Goal: Task Accomplishment & Management: Manage account settings

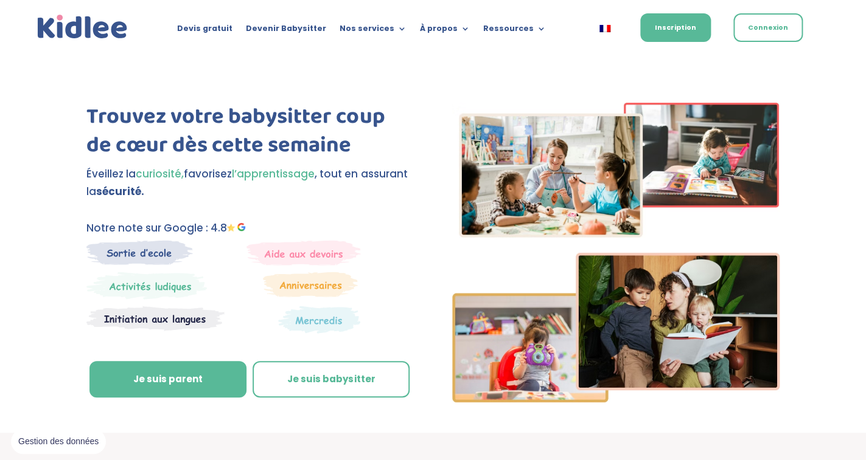
click at [780, 26] on link "Connexion" at bounding box center [767, 27] width 69 height 29
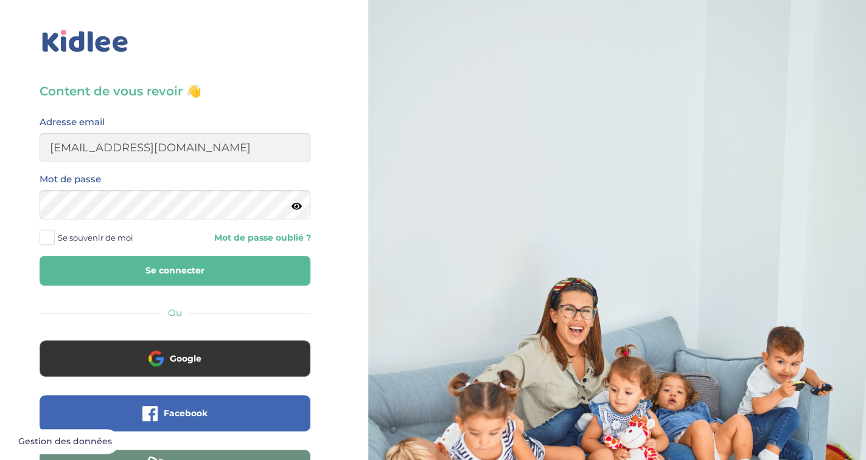
click at [213, 273] on button "Se connecter" at bounding box center [175, 271] width 271 height 30
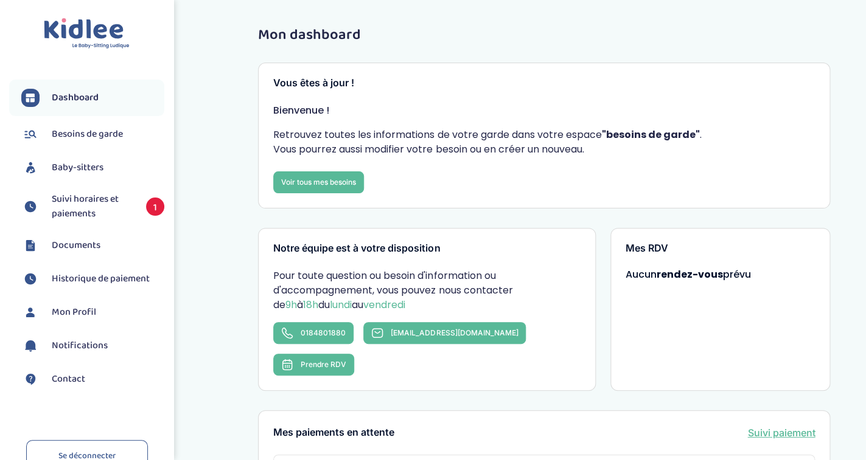
click at [114, 202] on span "Suivi horaires et paiements" at bounding box center [93, 206] width 82 height 29
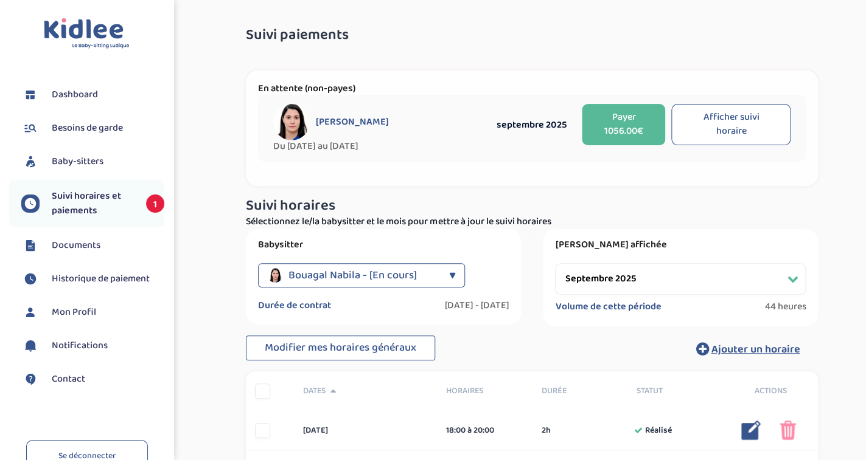
click at [452, 274] on div "▼" at bounding box center [451, 275] width 7 height 24
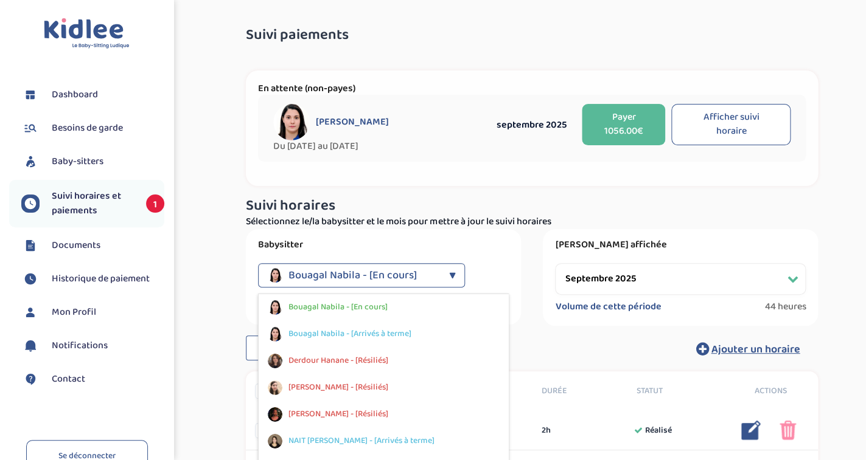
click at [437, 268] on div "Bouagal Nabila - [En cours]" at bounding box center [355, 275] width 175 height 24
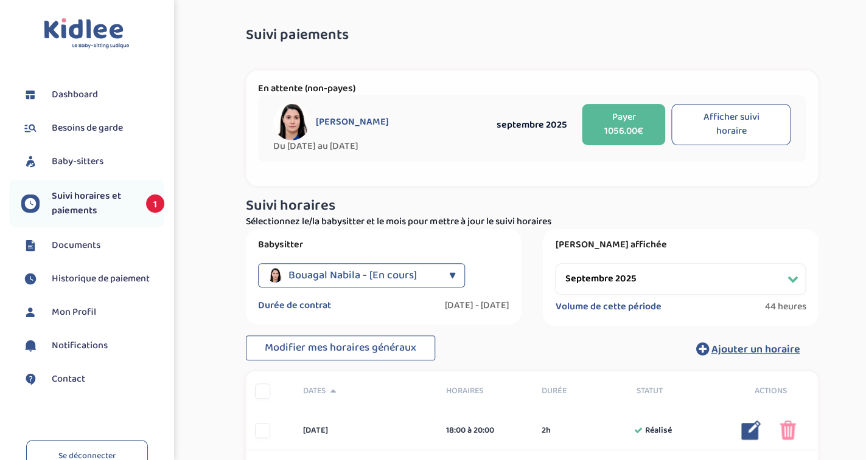
select select "octobre 2025"
click option "octobre 2025" at bounding box center [0, 0] width 0 height 0
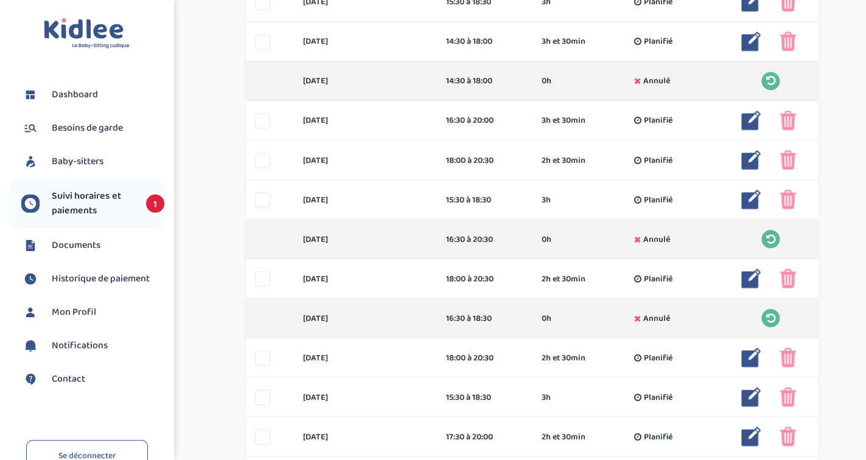
scroll to position [708, 0]
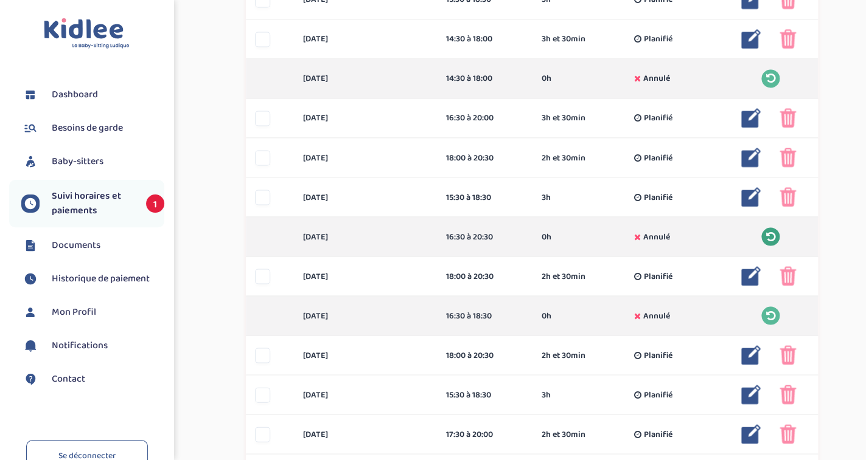
click at [771, 232] on icon at bounding box center [769, 236] width 9 height 11
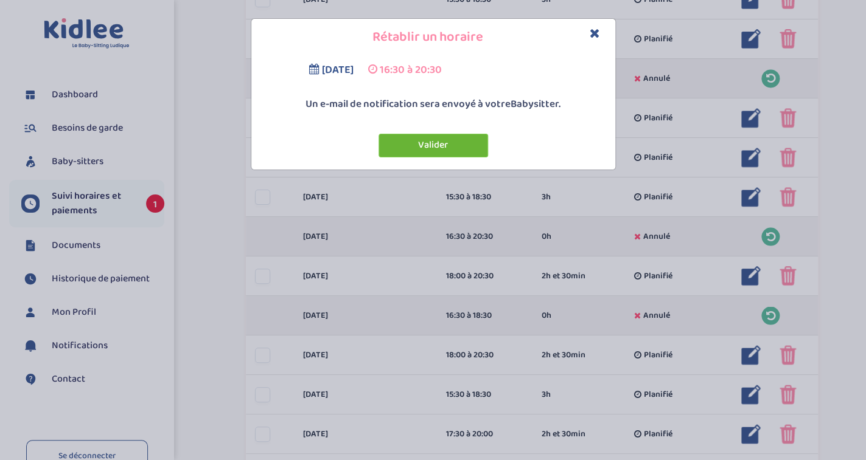
click at [462, 149] on button "Valider" at bounding box center [432, 146] width 109 height 24
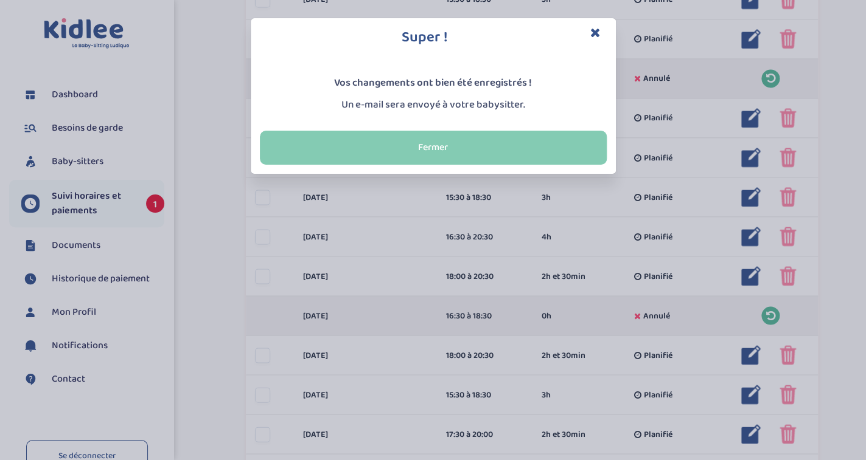
click at [539, 151] on button "Fermer" at bounding box center [433, 148] width 347 height 34
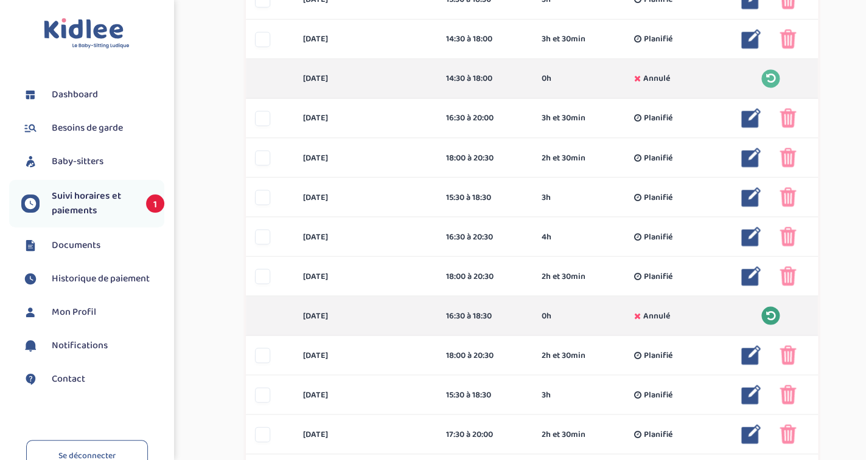
click at [770, 313] on icon at bounding box center [769, 315] width 9 height 11
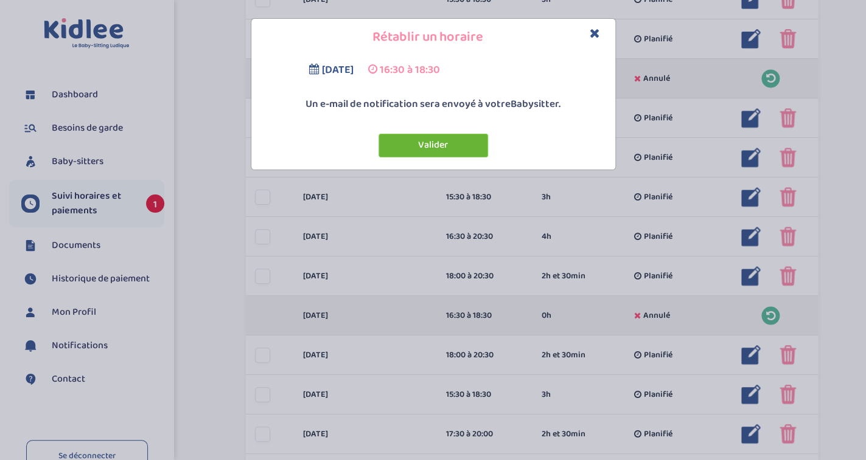
click at [470, 143] on button "Valider" at bounding box center [432, 146] width 109 height 24
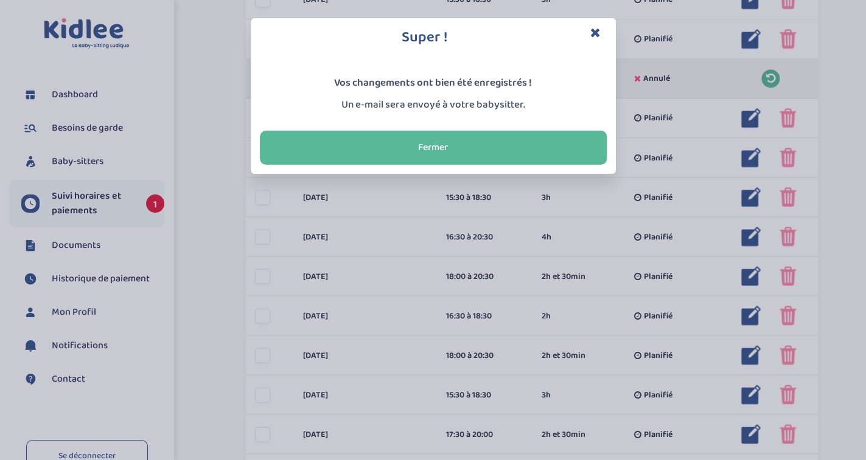
click at [594, 30] on icon "Close" at bounding box center [595, 32] width 10 height 13
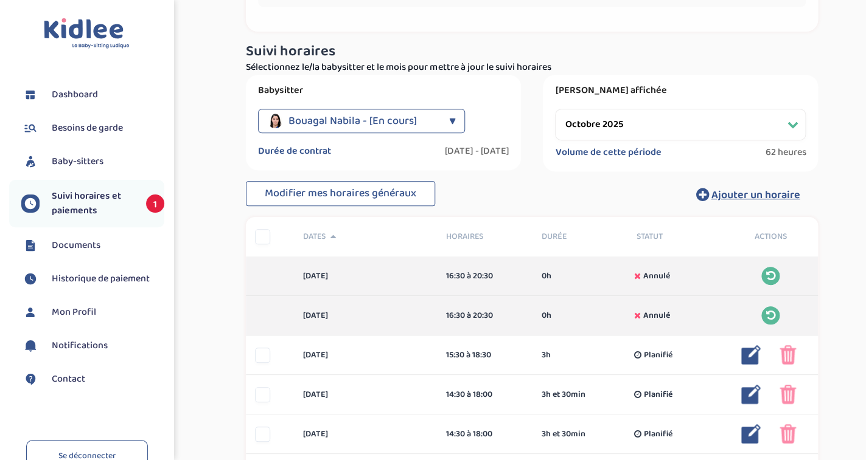
scroll to position [73, 0]
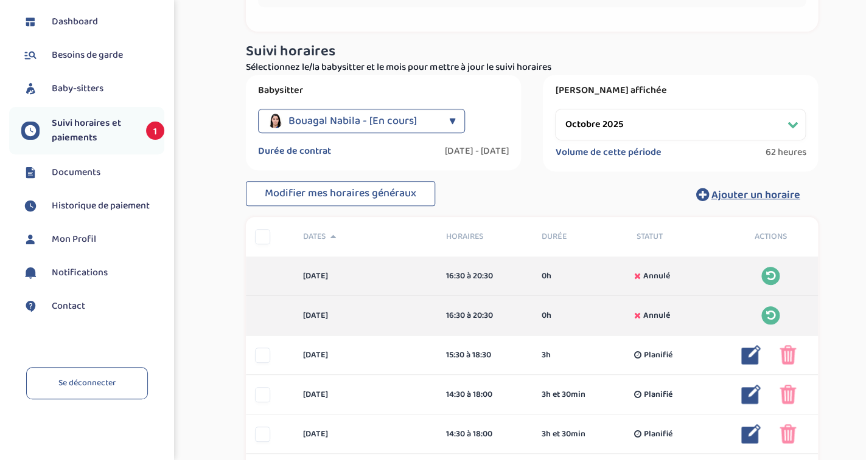
click at [92, 391] on link "Se déconnecter" at bounding box center [87, 383] width 122 height 32
